Goal: Transaction & Acquisition: Obtain resource

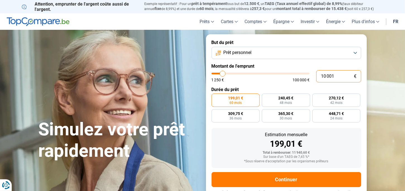
drag, startPoint x: 336, startPoint y: 76, endPoint x: 313, endPoint y: 77, distance: 22.3
click at [313, 77] on div "10 001 € 1 250 € 100 000 €" at bounding box center [285, 76] width 149 height 12
drag, startPoint x: 341, startPoint y: 76, endPoint x: 305, endPoint y: 77, distance: 36.0
click at [305, 77] on div "10 001 € 1 250 € 100 000 €" at bounding box center [285, 76] width 149 height 12
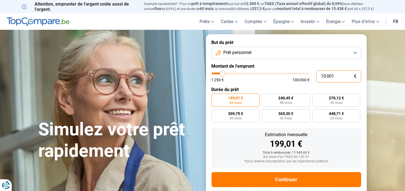
type input "5"
type input "1250"
type input "50"
type input "1250"
type input "500"
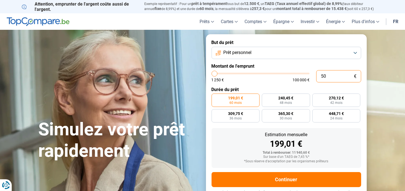
type input "1250"
type input "5 000"
type input "5000"
type input "5 000"
radio input "true"
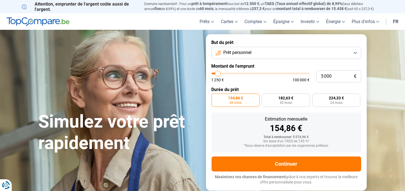
click at [231, 100] on span "154,86 €" at bounding box center [235, 98] width 15 height 4
click at [215, 97] on input "154,86 € 36 mois" at bounding box center [213, 96] width 4 height 4
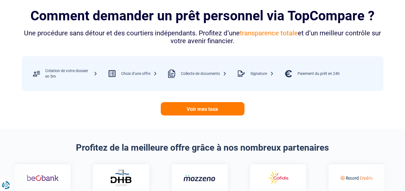
scroll to position [227, 0]
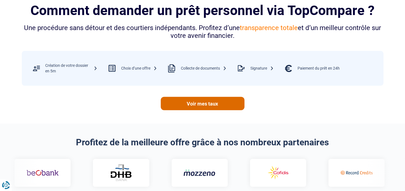
click at [206, 107] on link "Voir mes taux" at bounding box center [203, 103] width 84 height 13
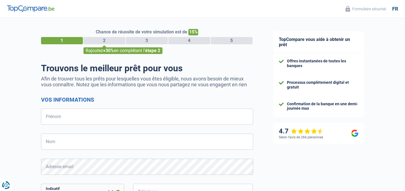
select select "32"
